Goal: Information Seeking & Learning: Understand process/instructions

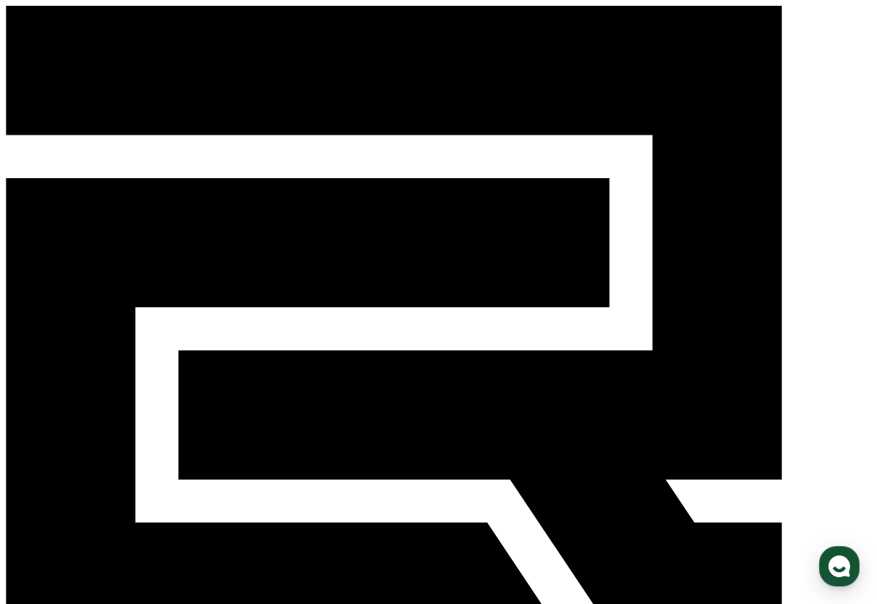
select select "**********"
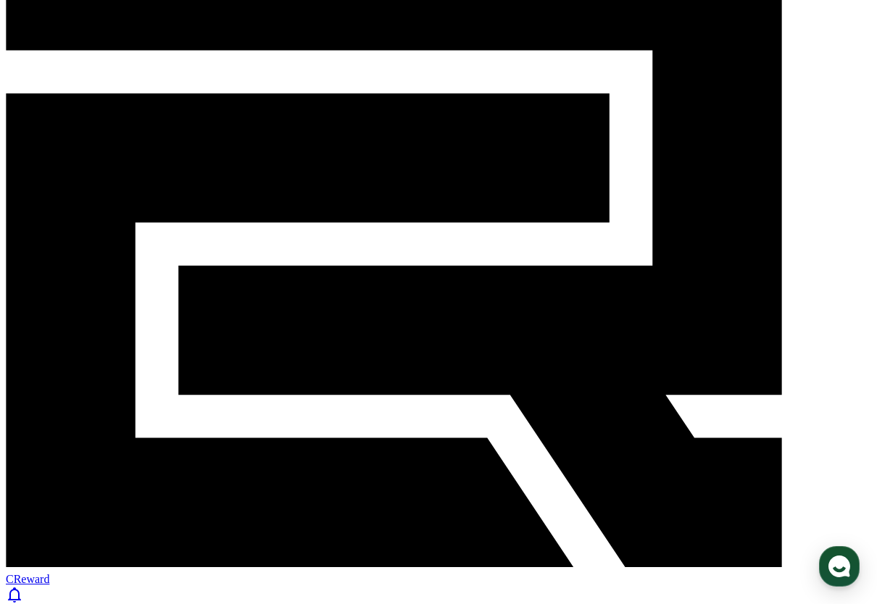
scroll to position [96, 0]
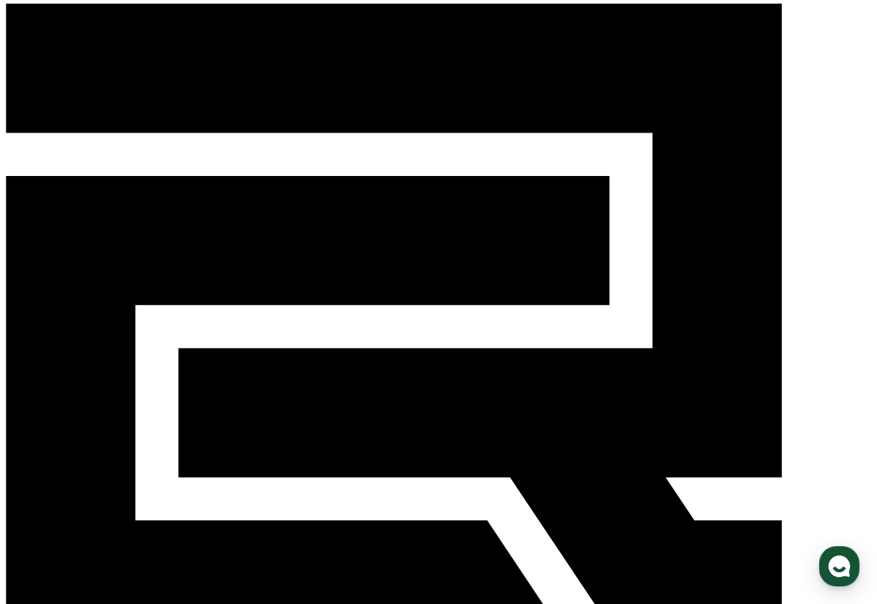
scroll to position [0, 0]
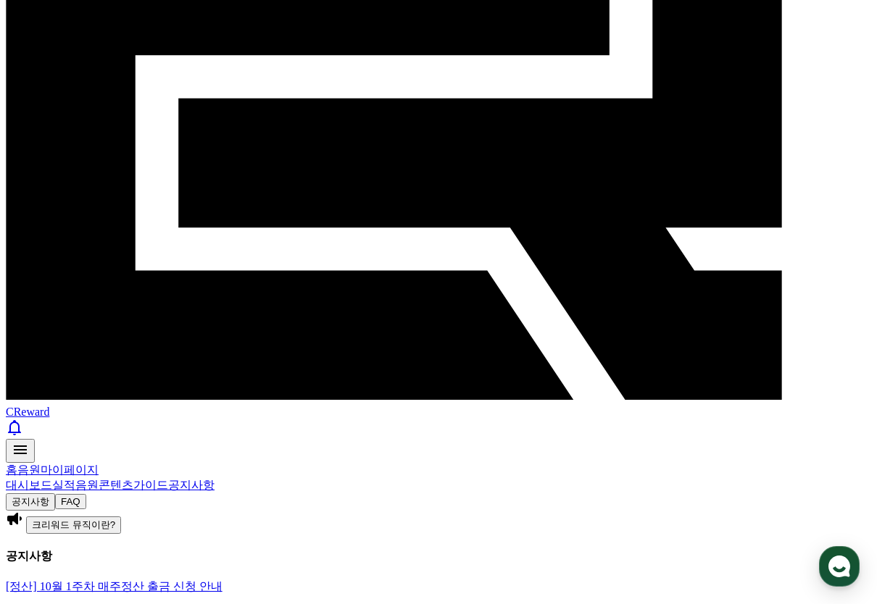
scroll to position [241, 0]
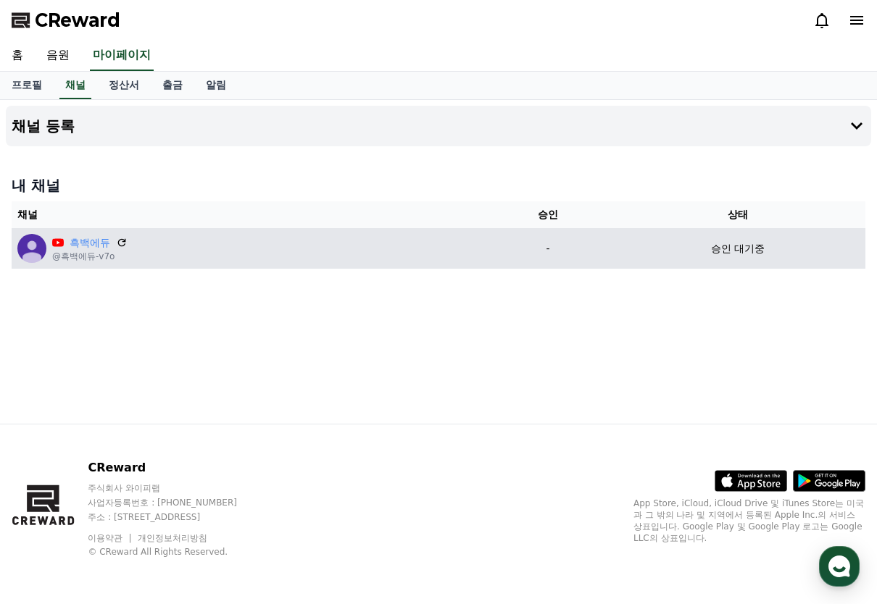
click at [283, 243] on div "흑백에듀 @흑백에듀-v7o" at bounding box center [248, 248] width 462 height 29
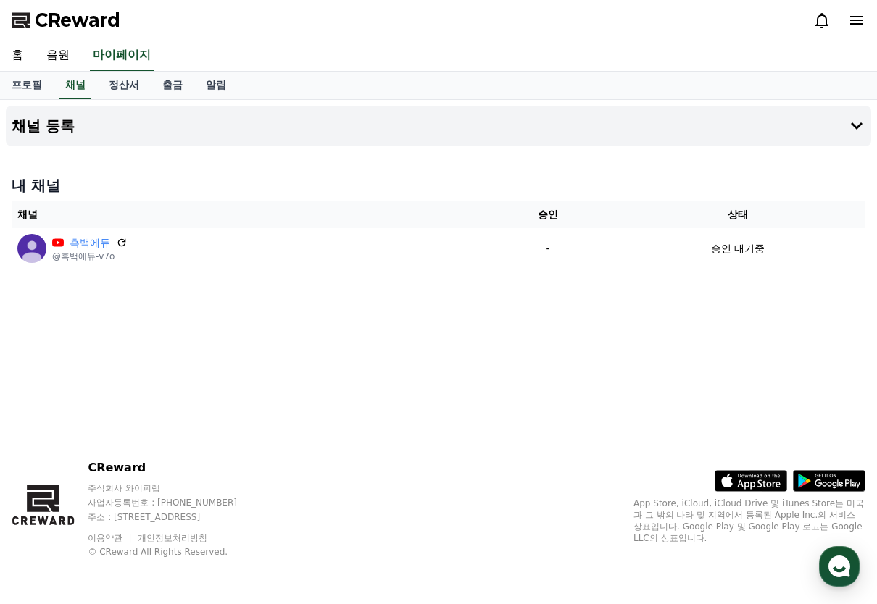
click at [863, 25] on icon at bounding box center [856, 20] width 13 height 9
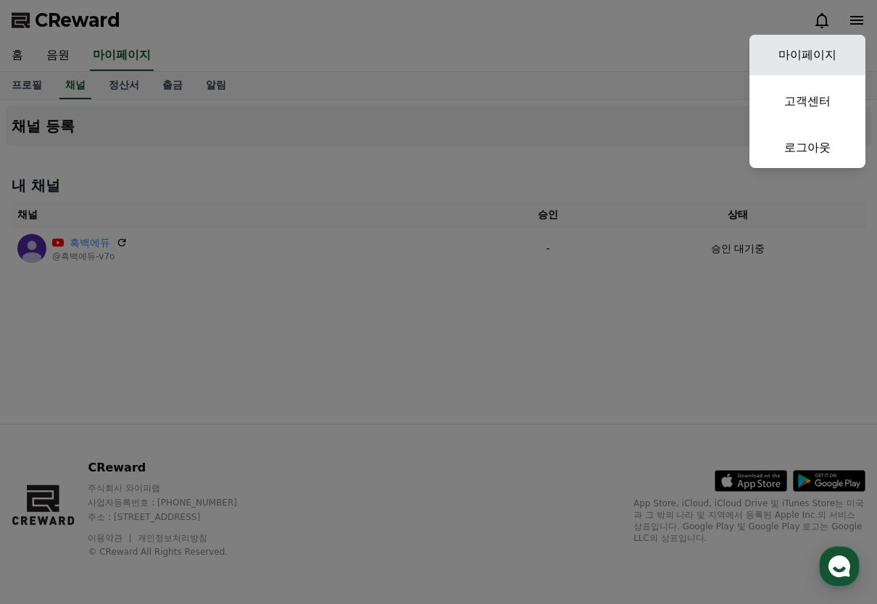
click at [809, 45] on link "마이페이지" at bounding box center [807, 55] width 116 height 41
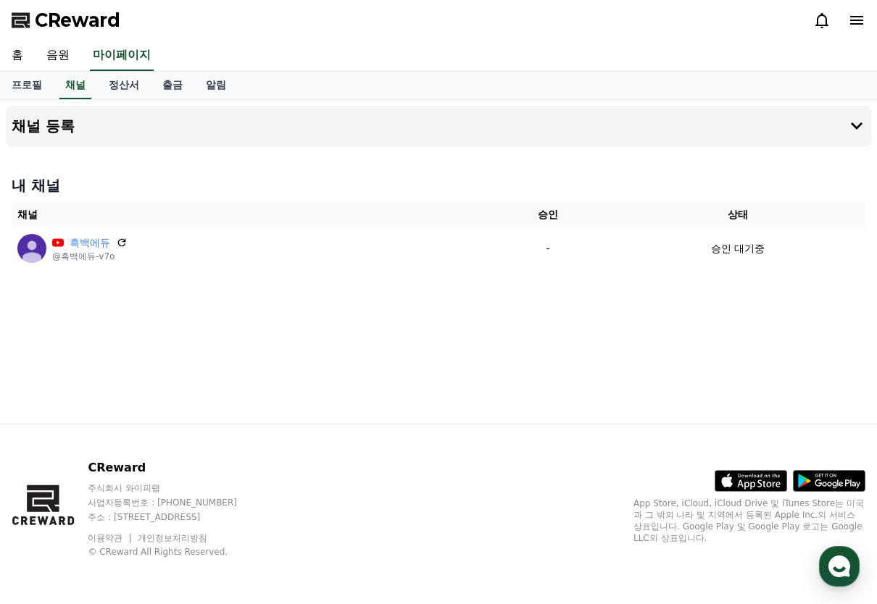
select select "**********"
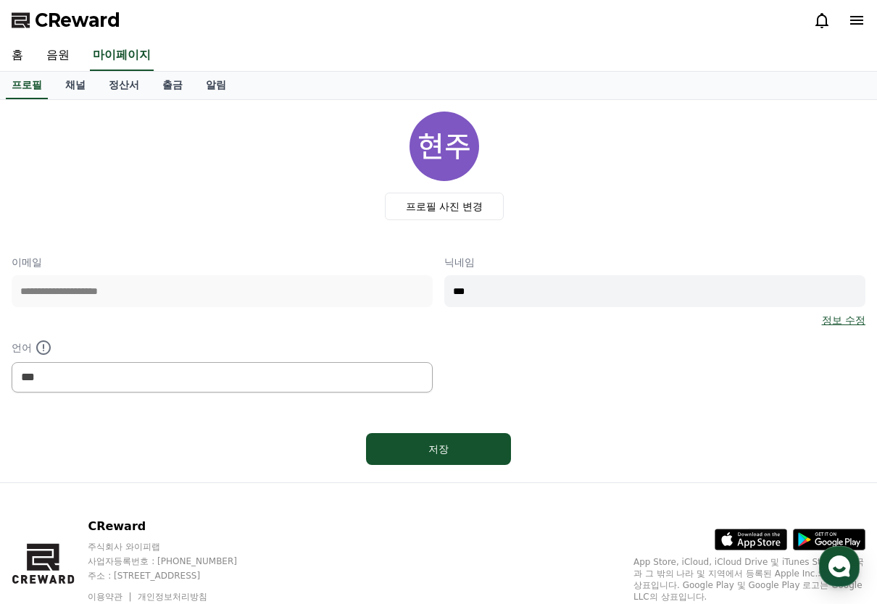
click at [856, 22] on icon at bounding box center [856, 20] width 17 height 17
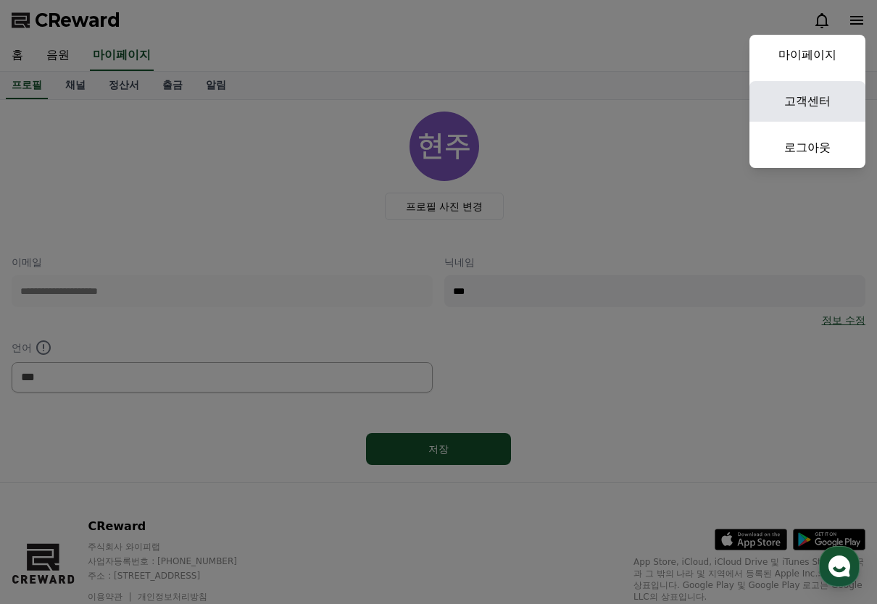
click at [812, 107] on link "고객센터" at bounding box center [807, 101] width 116 height 41
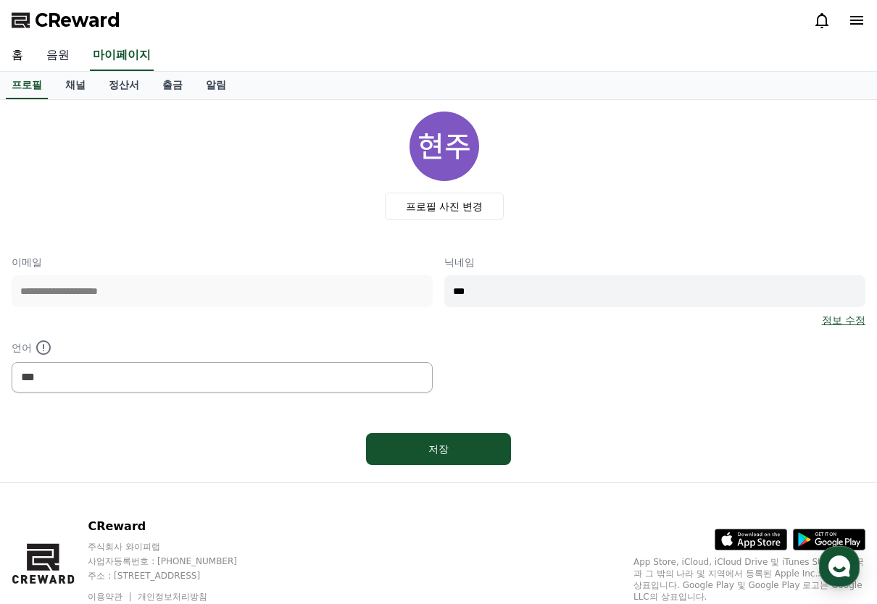
click at [63, 64] on link "음원" at bounding box center [58, 56] width 46 height 30
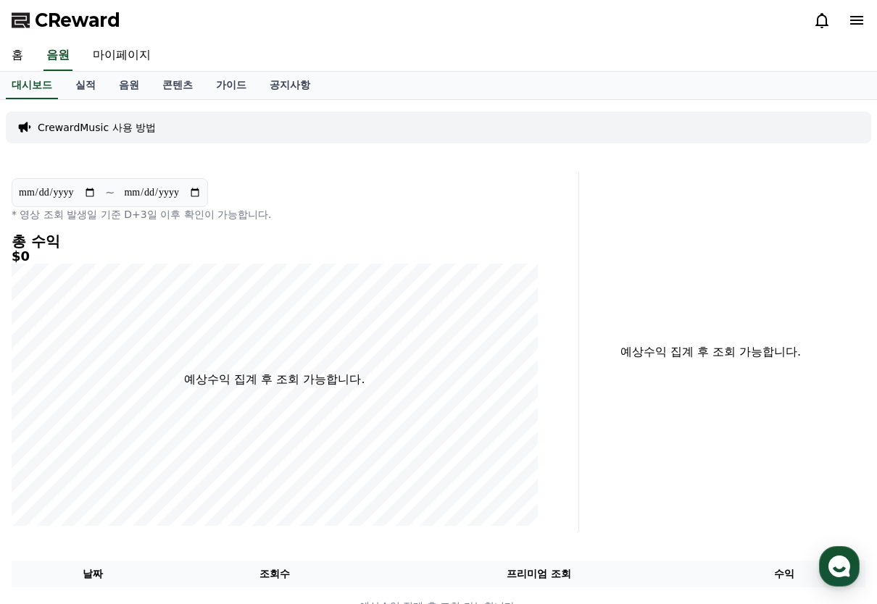
click at [99, 133] on p "CrewardMusic 사용 방법" at bounding box center [97, 127] width 118 height 14
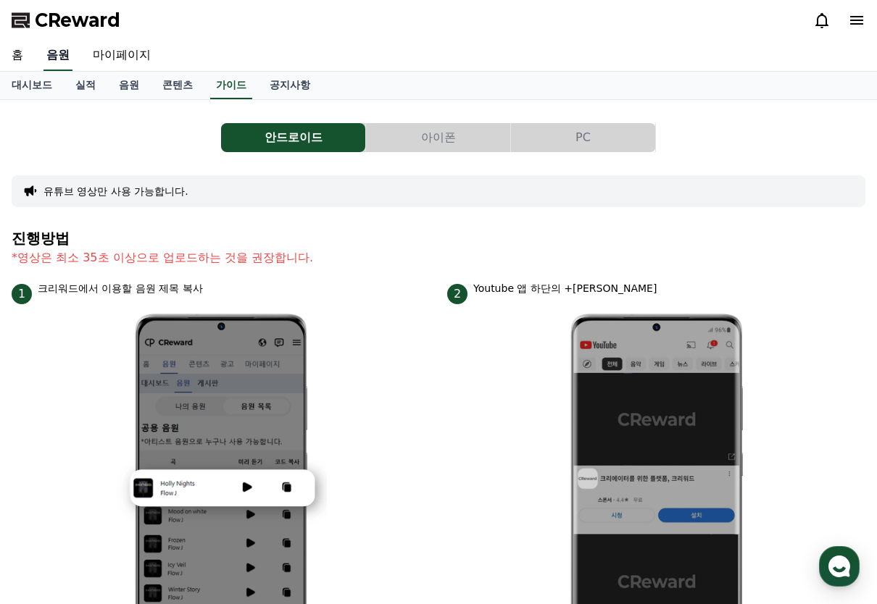
click at [65, 66] on link "음원" at bounding box center [57, 56] width 29 height 30
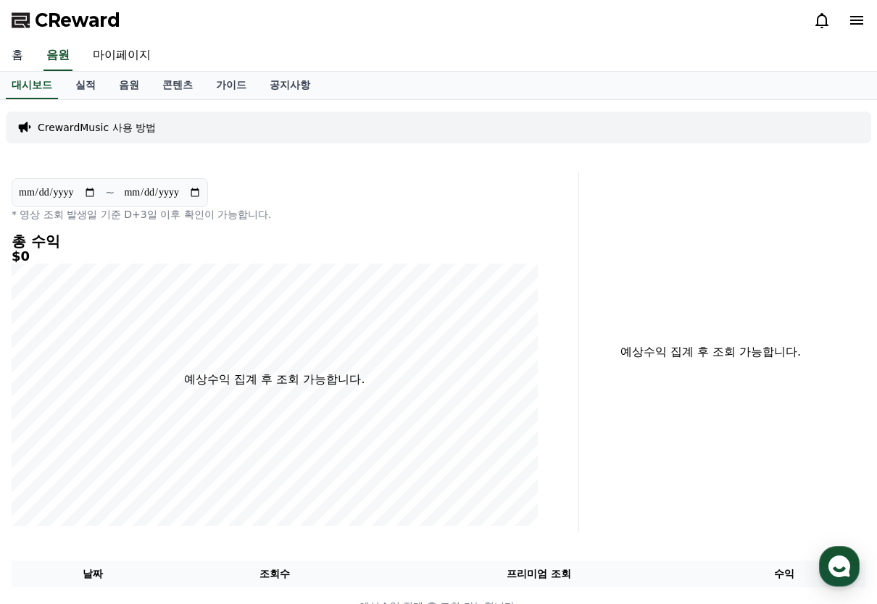
click at [29, 51] on link "홈" at bounding box center [17, 56] width 35 height 30
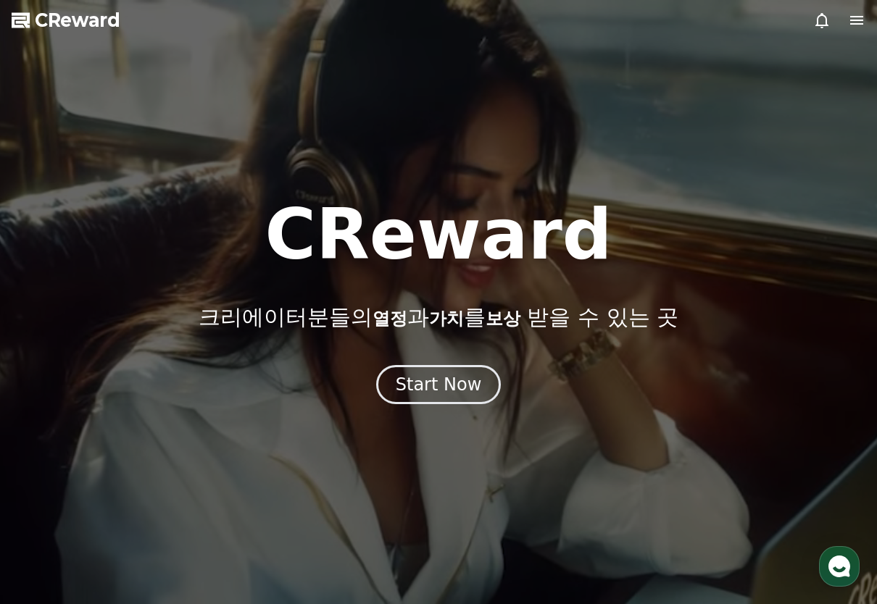
click at [84, 28] on span "CReward" at bounding box center [77, 20] width 85 height 23
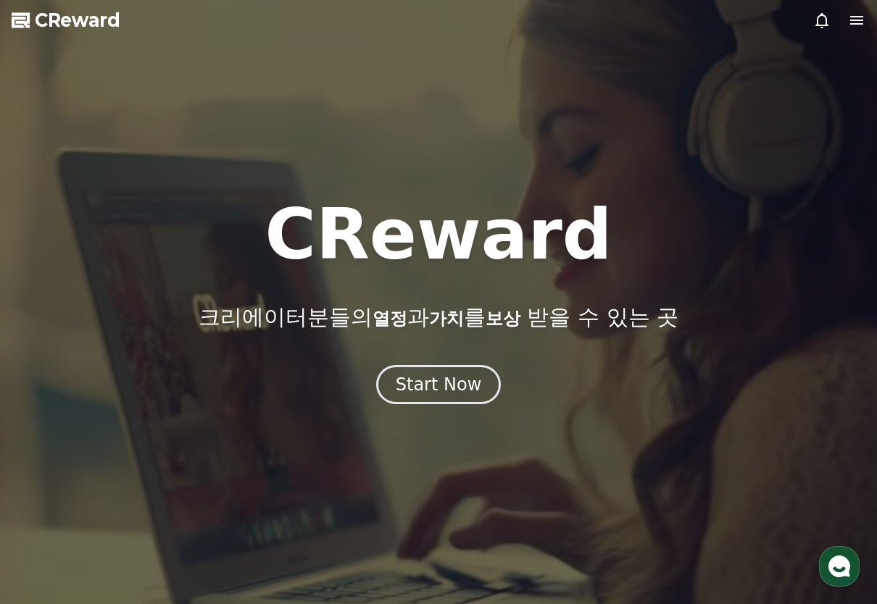
click at [857, 12] on icon at bounding box center [856, 20] width 17 height 17
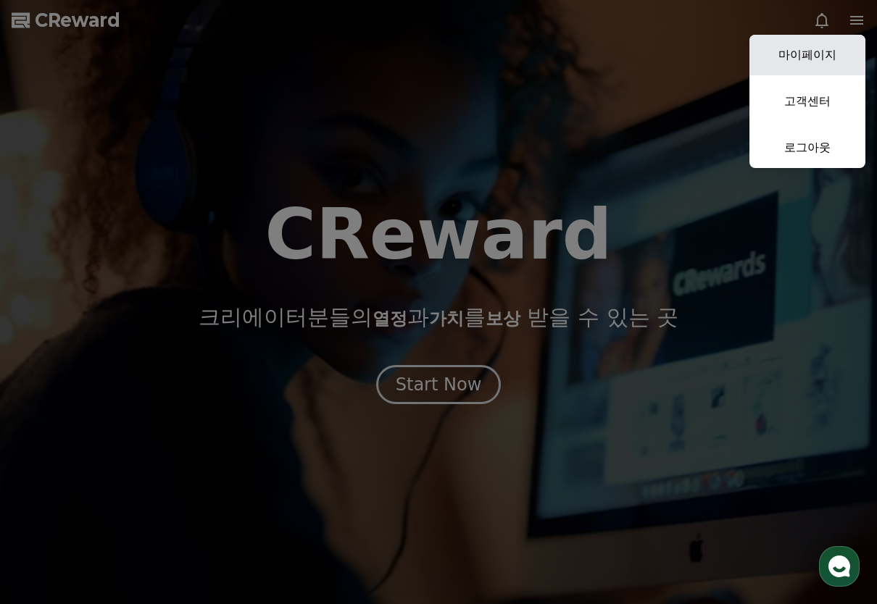
click at [839, 54] on link "마이페이지" at bounding box center [807, 55] width 116 height 41
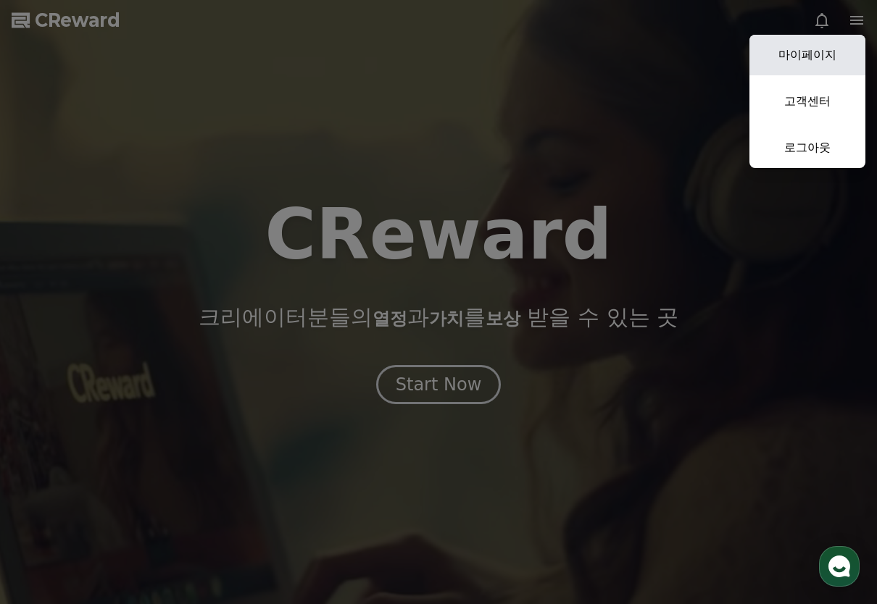
select select "**********"
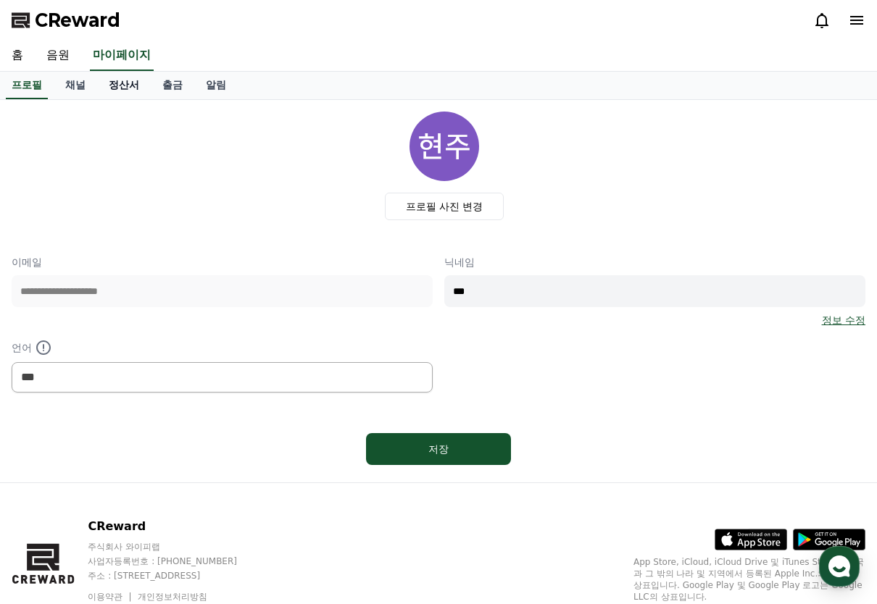
click at [122, 83] on link "정산서" at bounding box center [124, 86] width 54 height 28
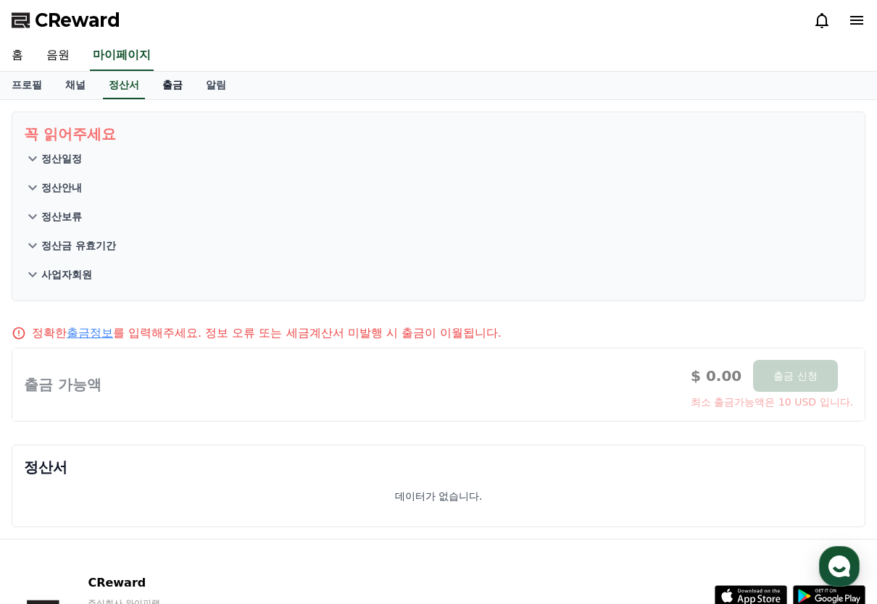
click at [175, 93] on link "출금" at bounding box center [172, 86] width 43 height 28
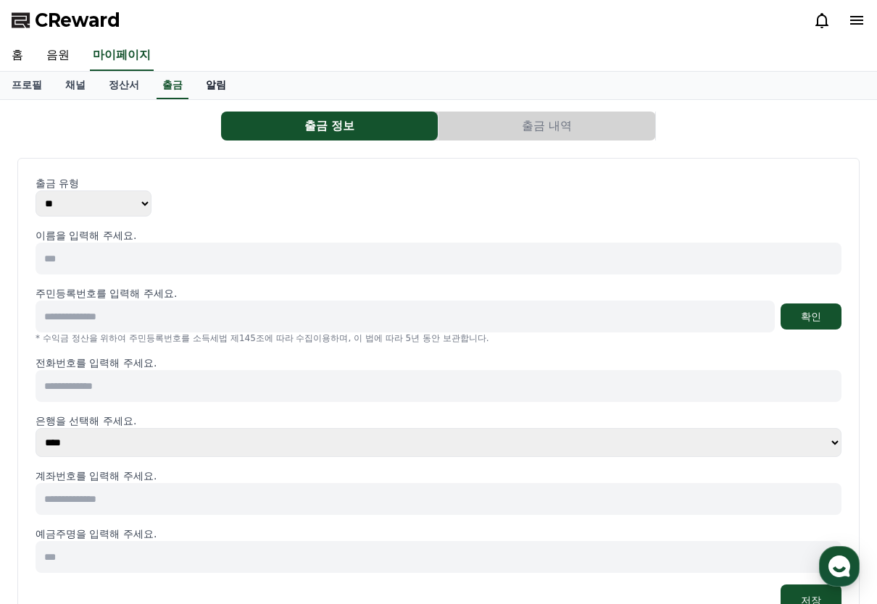
click at [212, 84] on link "알림" at bounding box center [215, 86] width 43 height 28
